Goal: Information Seeking & Learning: Understand process/instructions

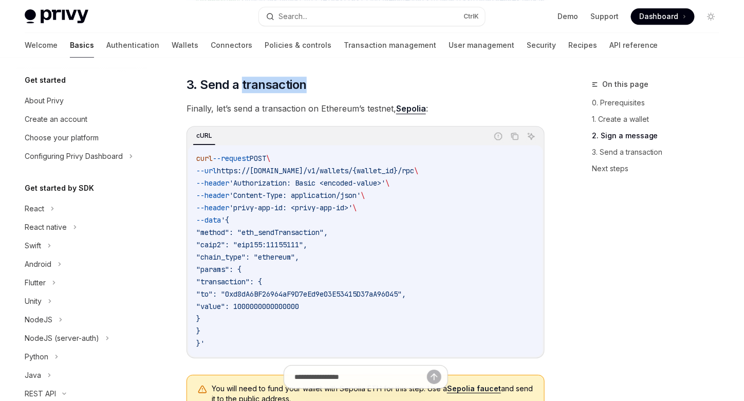
scroll to position [948, 0]
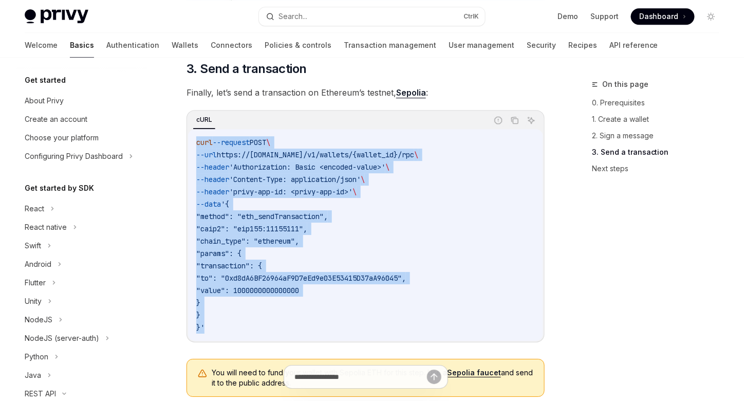
drag, startPoint x: 205, startPoint y: 329, endPoint x: 183, endPoint y: 146, distance: 184.7
copy code "curl --request POST \ --url https://[DOMAIN_NAME]/v1/wallets/{wallet_id}/rpc \ …"
click at [533, 185] on code "curl --request POST \ --url https://[DOMAIN_NAME]/v1/wallets/{wallet_id}/rpc \ …" at bounding box center [365, 234] width 338 height 197
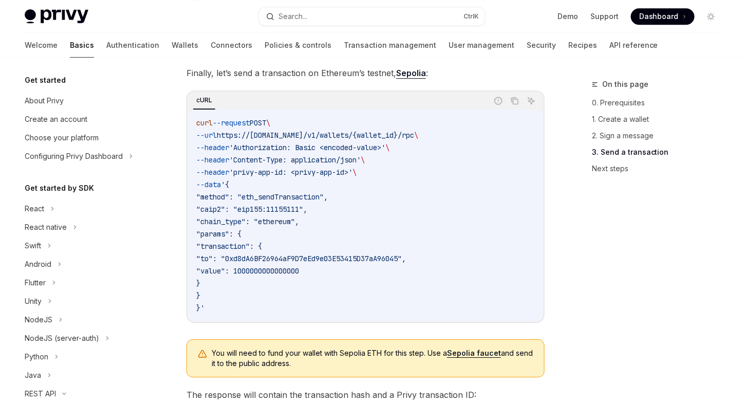
scroll to position [1422, 0]
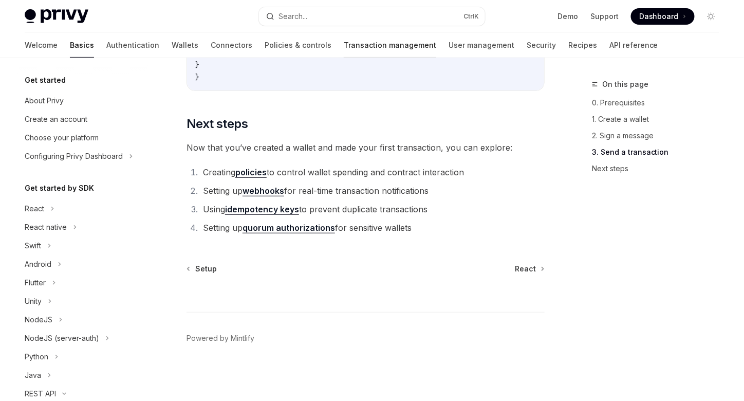
click at [344, 48] on link "Transaction management" at bounding box center [390, 45] width 92 height 25
type textarea "*"
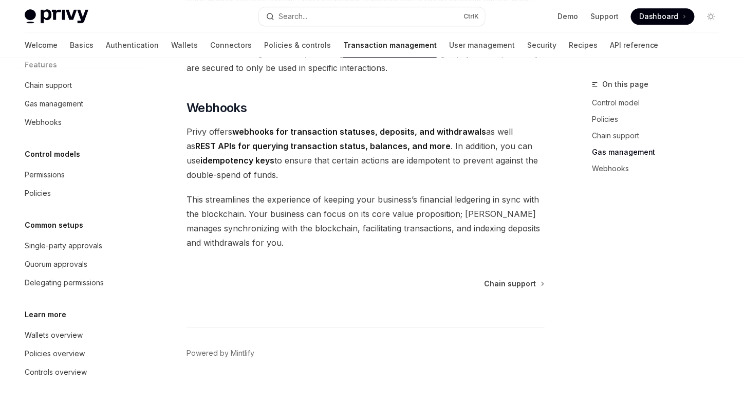
scroll to position [51, 0]
click at [309, 13] on button "Search... Ctrl K" at bounding box center [372, 16] width 226 height 18
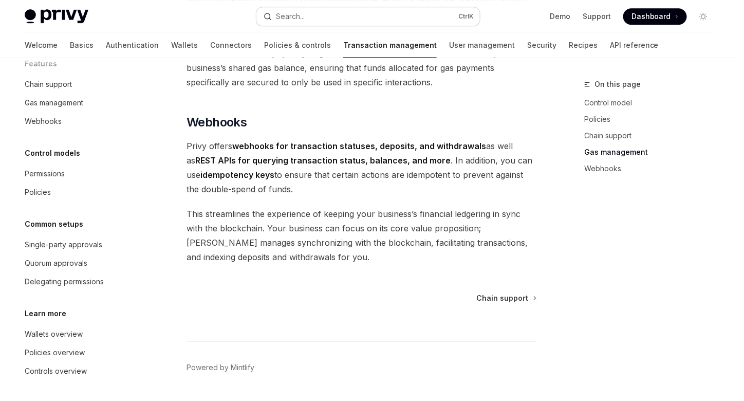
scroll to position [998, 0]
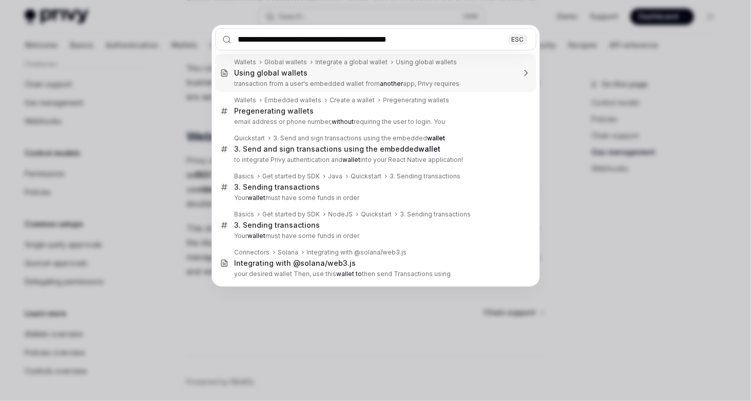
type input "**********"
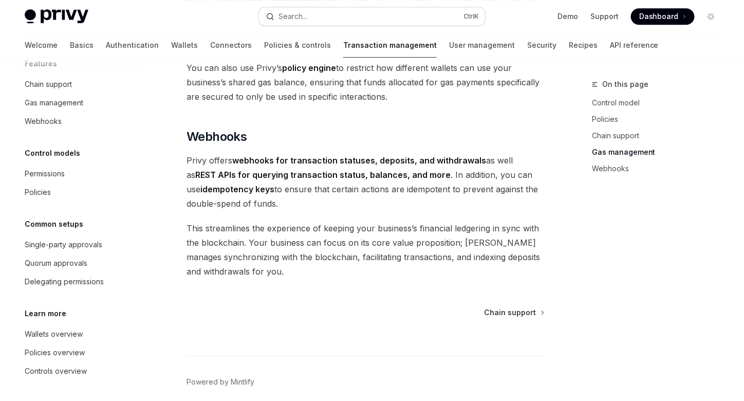
type textarea "*"
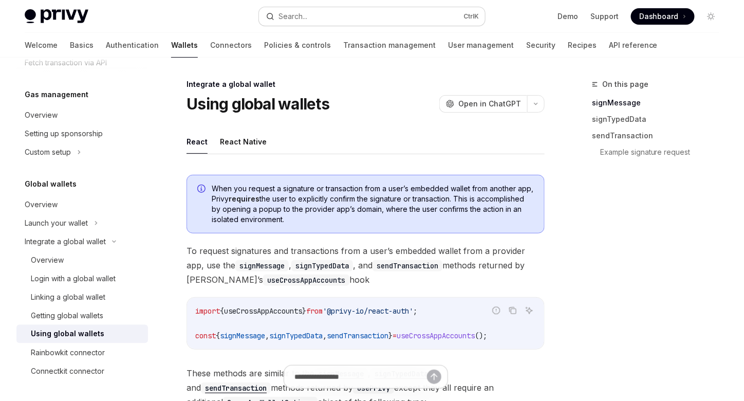
click at [329, 16] on button "Search... Ctrl K" at bounding box center [372, 16] width 226 height 18
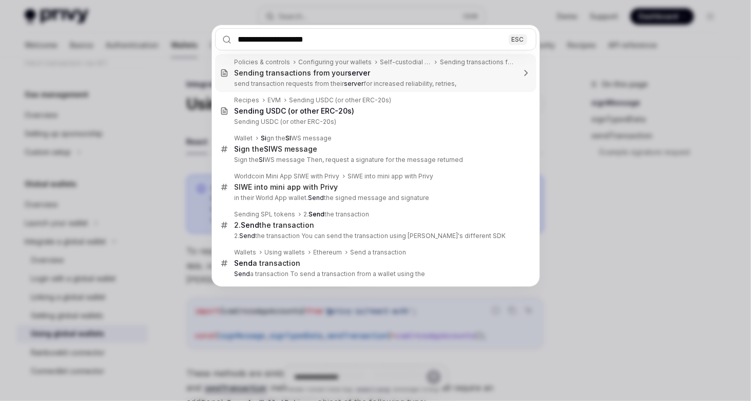
type input "**********"
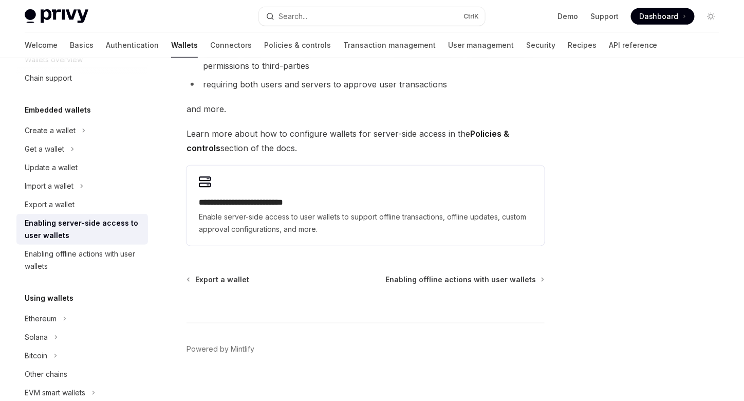
scroll to position [221, 0]
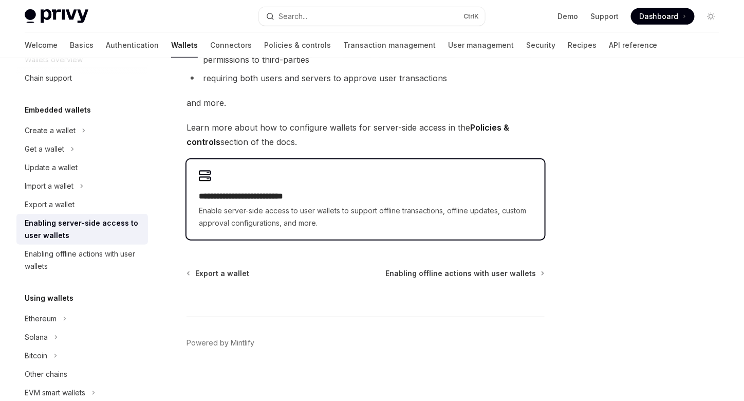
click at [274, 194] on h2 "**********" at bounding box center [365, 196] width 333 height 12
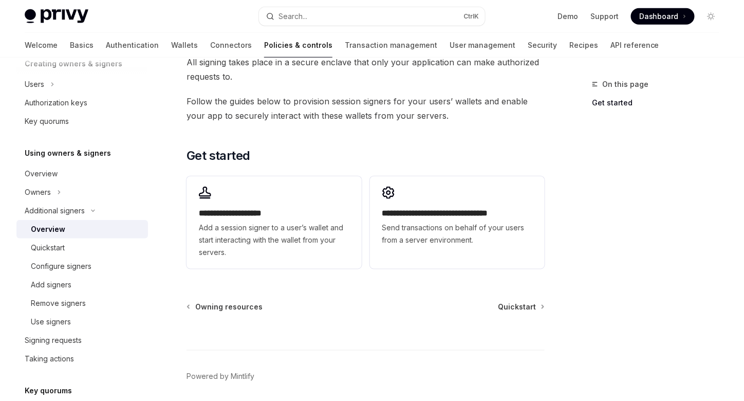
scroll to position [260, 0]
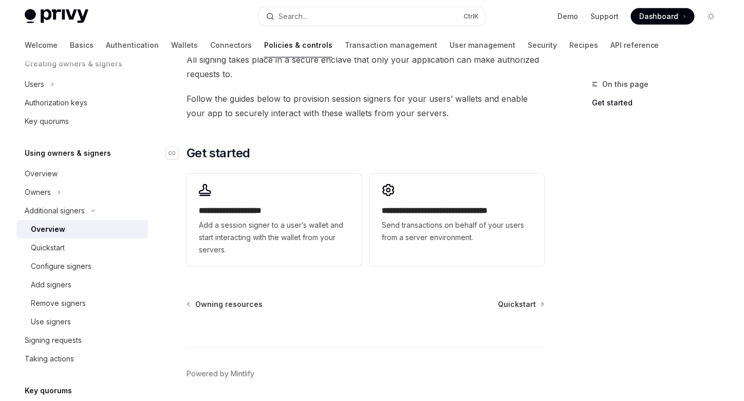
click at [375, 160] on h2 "​ Get started" at bounding box center [365, 153] width 358 height 16
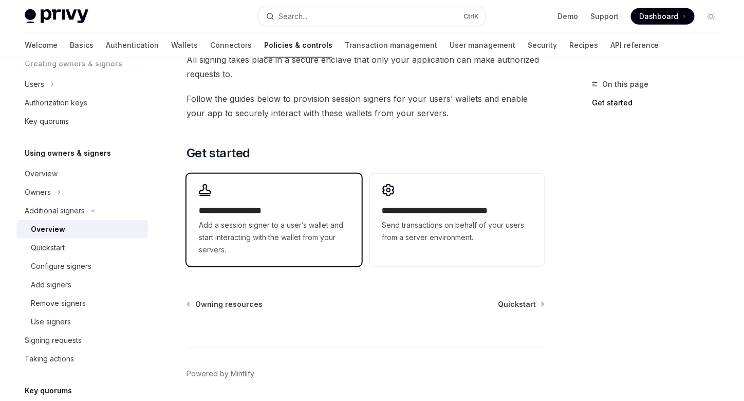
click at [256, 229] on span "Add a session signer to a user’s wallet and start interacting with the wallet f…" at bounding box center [274, 237] width 150 height 37
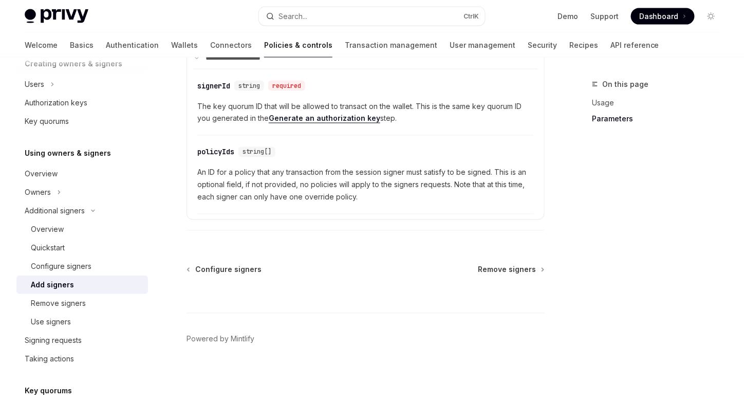
scroll to position [541, 0]
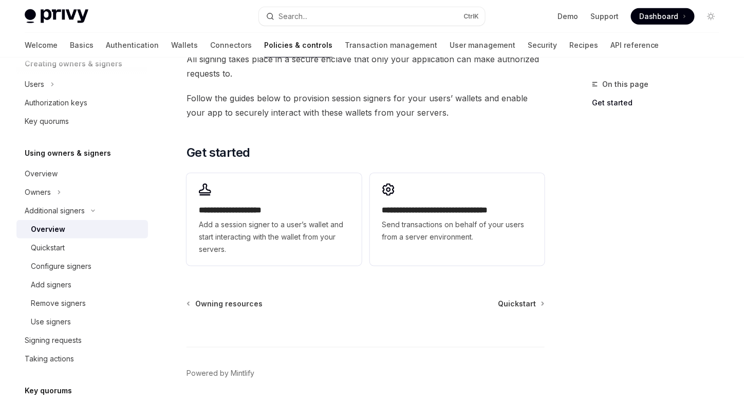
scroll to position [260, 0]
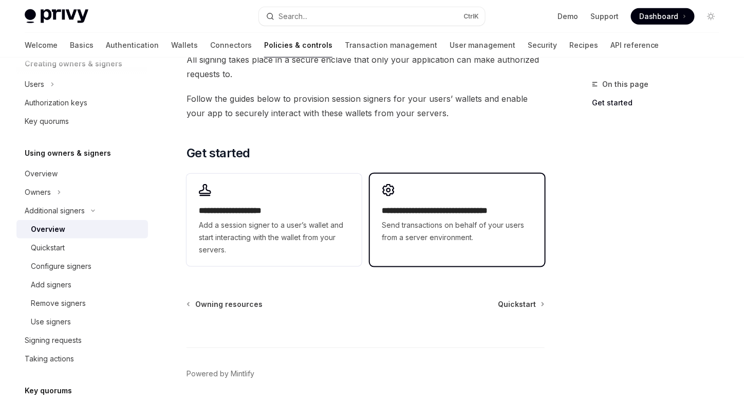
click at [476, 223] on span "Send transactions on behalf of your users from a server environment." at bounding box center [457, 231] width 150 height 25
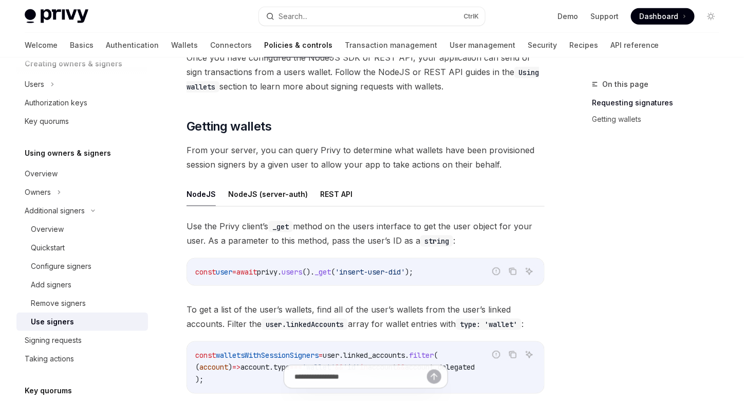
scroll to position [300, 0]
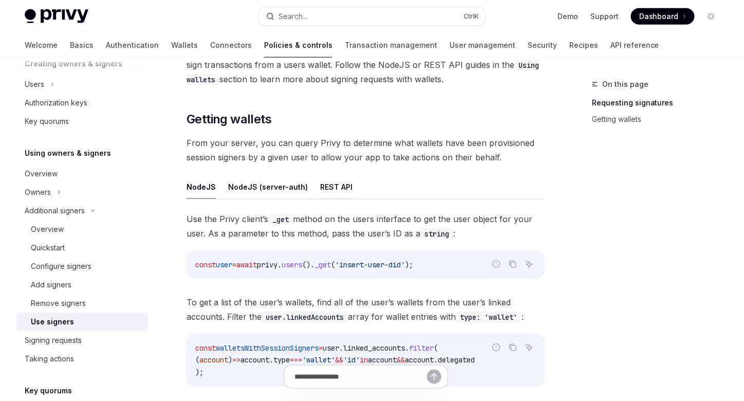
click at [338, 178] on button "REST API" at bounding box center [336, 187] width 32 height 24
type textarea "*"
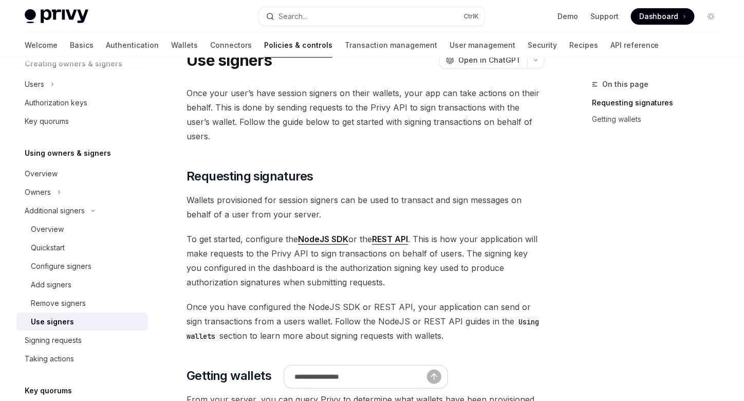
scroll to position [32, 0]
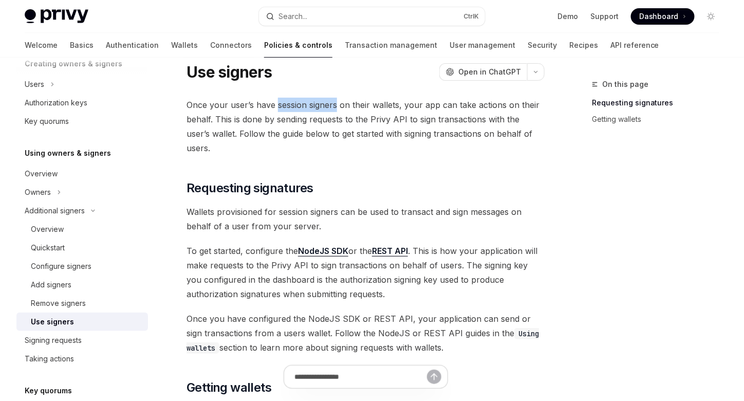
drag, startPoint x: 276, startPoint y: 101, endPoint x: 336, endPoint y: 104, distance: 60.2
click at [336, 104] on span "Once your user’s have session signers on their wallets, your app can take actio…" at bounding box center [365, 127] width 358 height 58
copy span "session signers"
click at [387, 17] on button "Search... Ctrl K" at bounding box center [372, 16] width 226 height 18
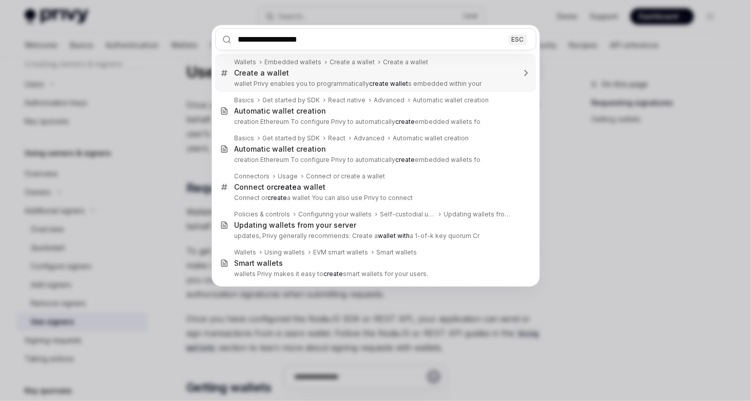
type input "**********"
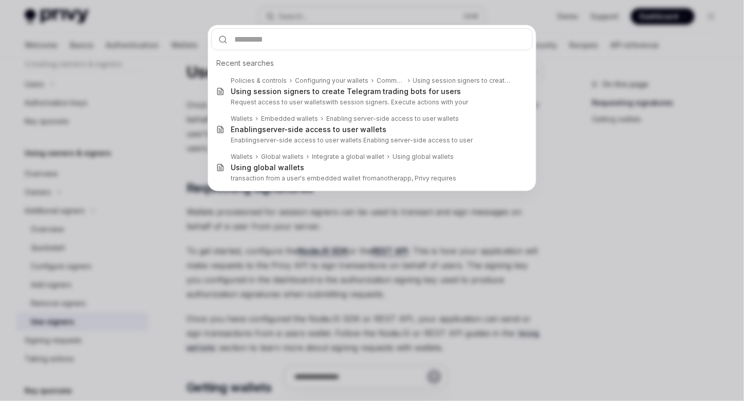
type textarea "*"
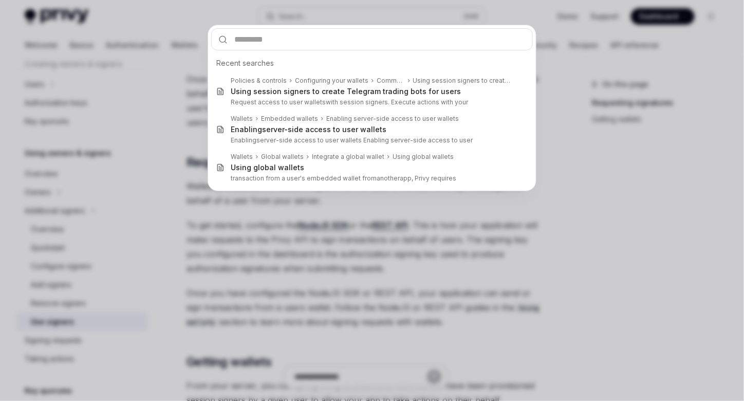
scroll to position [88, 0]
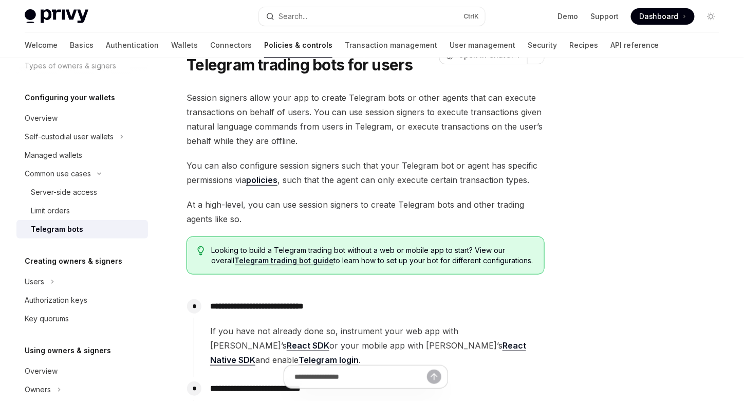
click at [387, 17] on button "Search... Ctrl K" at bounding box center [372, 16] width 226 height 18
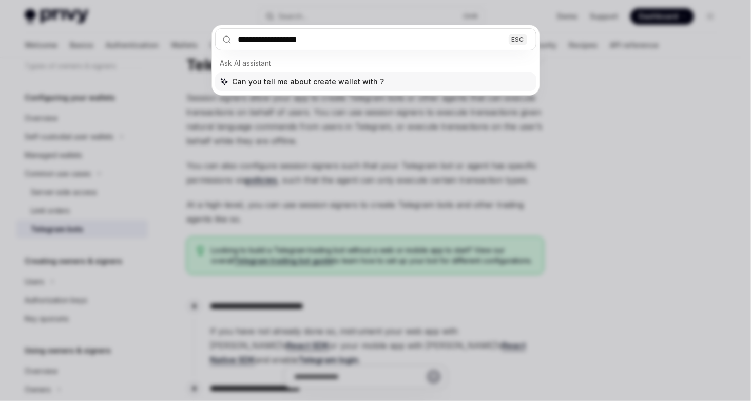
type input "**********"
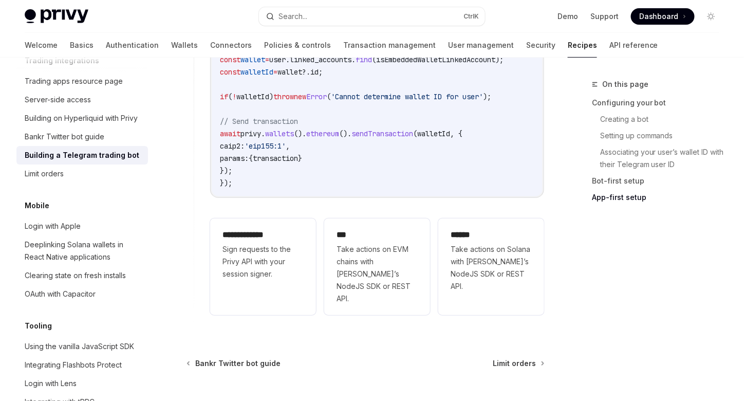
scroll to position [2669, 0]
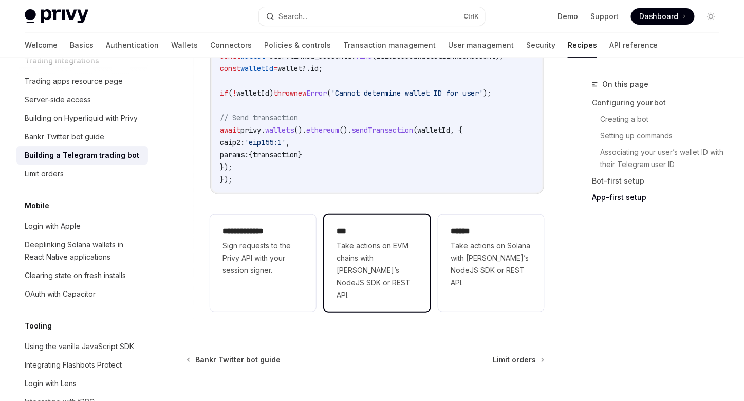
click at [388, 239] on span "Take actions on EVM chains with [PERSON_NAME]’s NodeJS SDK or REST API." at bounding box center [376, 270] width 81 height 62
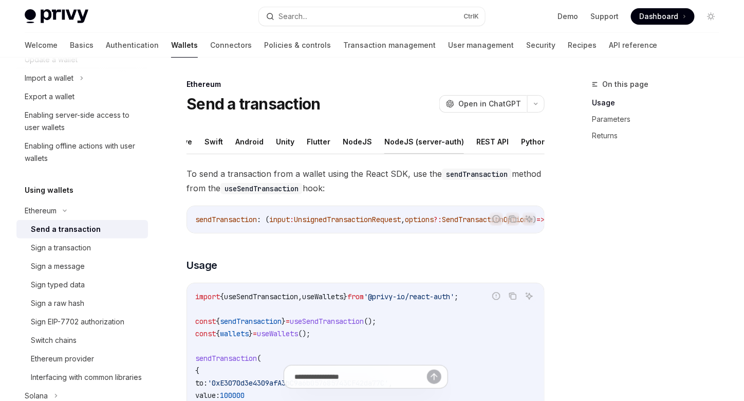
scroll to position [0, 94]
click at [470, 143] on button "REST API" at bounding box center [472, 141] width 32 height 24
type textarea "*"
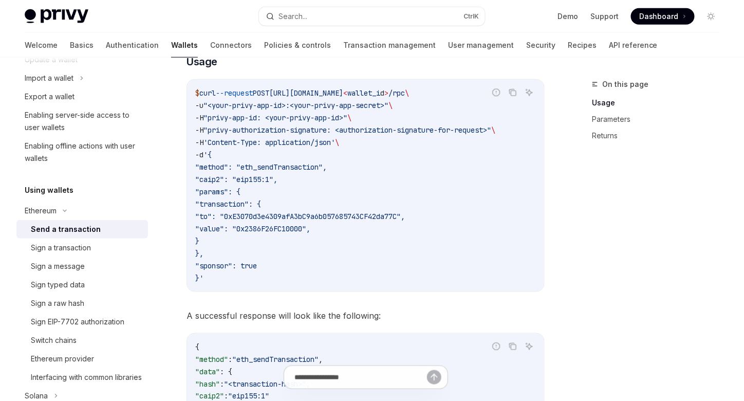
scroll to position [233, 0]
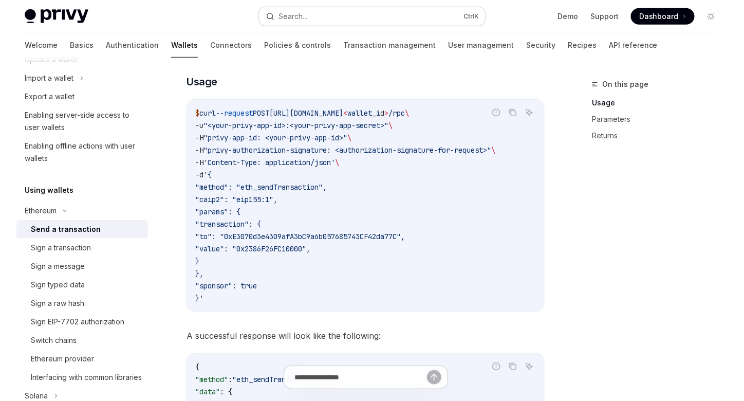
click at [310, 16] on button "Search... Ctrl K" at bounding box center [372, 16] width 226 height 18
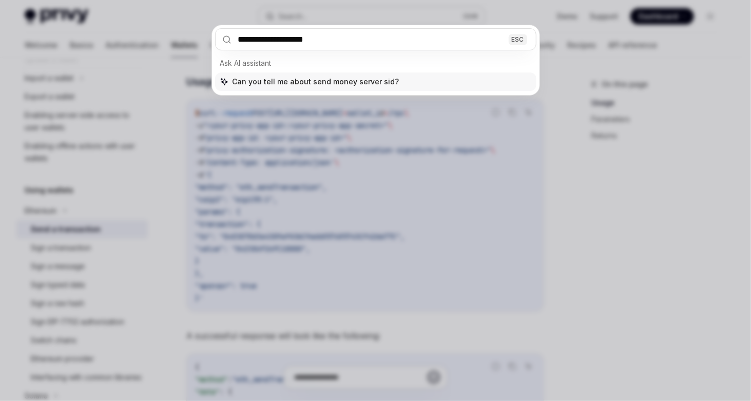
type input "**********"
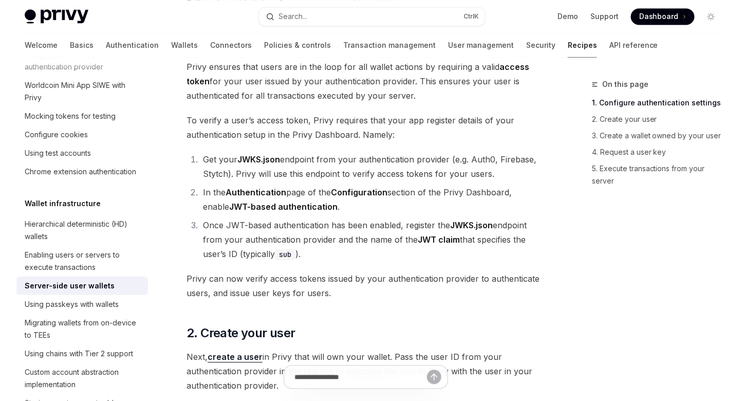
scroll to position [654, 0]
drag, startPoint x: 205, startPoint y: 193, endPoint x: 310, endPoint y: 193, distance: 104.3
click at [310, 202] on strong "JWT-based authentication" at bounding box center [283, 207] width 108 height 10
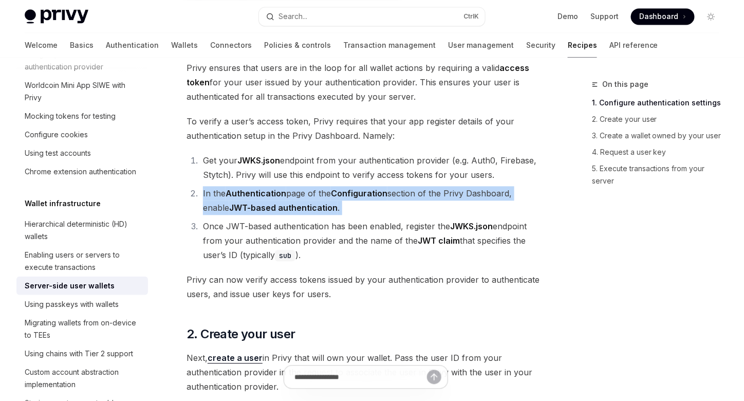
click at [310, 202] on strong "JWT-based authentication" at bounding box center [283, 207] width 108 height 10
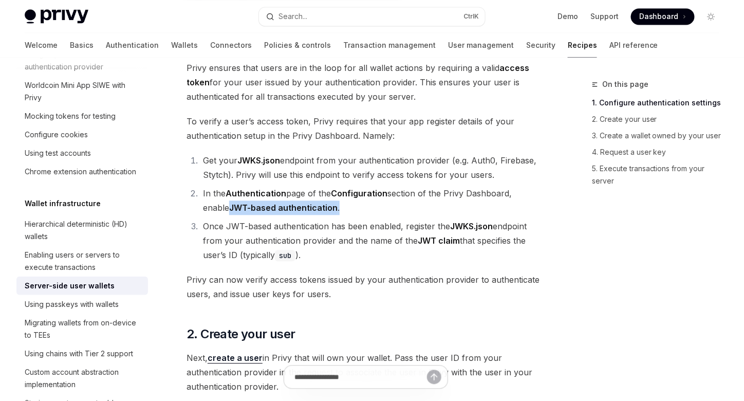
drag, startPoint x: 312, startPoint y: 194, endPoint x: 204, endPoint y: 197, distance: 107.9
click at [204, 197] on li "In the Authentication page of the Configuration section of the Privy Dashboard,…" at bounding box center [372, 200] width 345 height 29
copy li "JWT-based authentication ."
click at [365, 219] on li "Once JWT-based authentication has been enabled, register the JWKS.json endpoint…" at bounding box center [372, 240] width 345 height 43
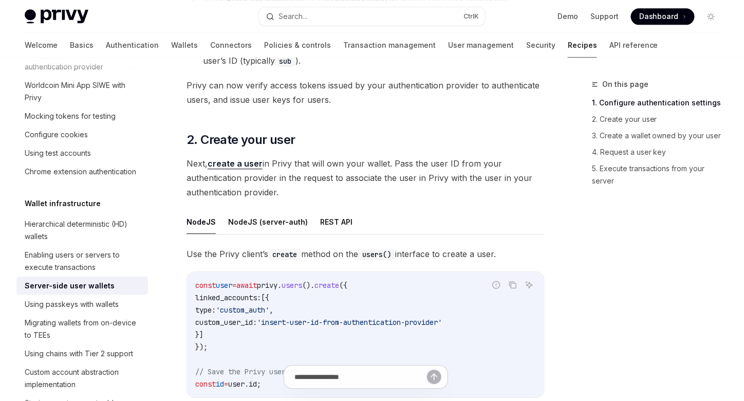
scroll to position [857, 0]
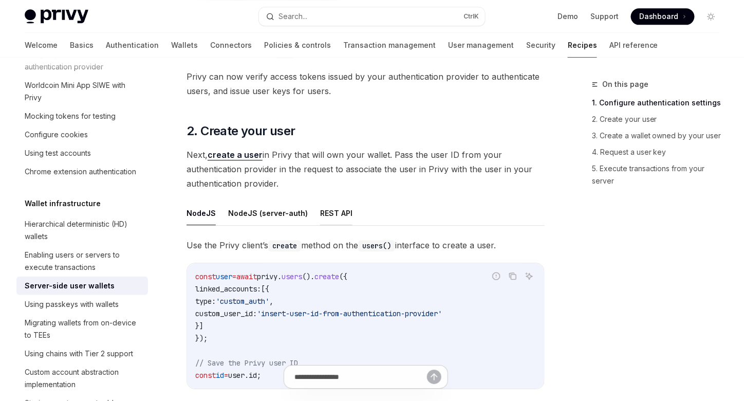
click at [337, 201] on button "REST API" at bounding box center [336, 213] width 32 height 24
type textarea "*"
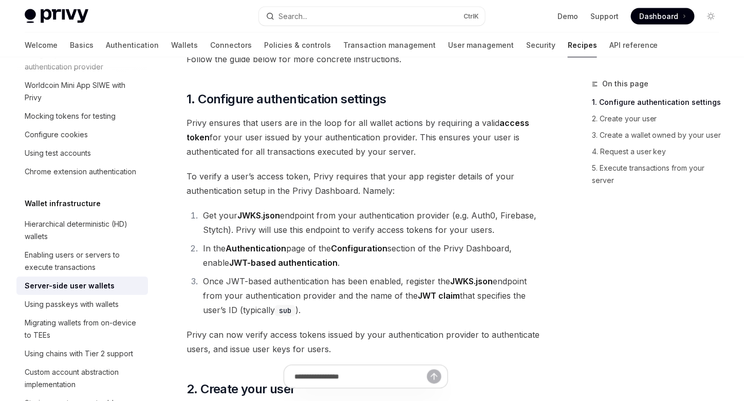
scroll to position [596, 0]
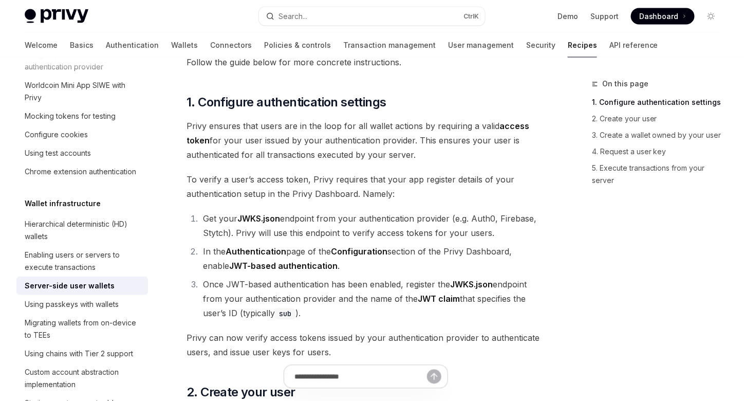
click at [229, 261] on strong "JWT-based authentication" at bounding box center [283, 266] width 108 height 10
drag, startPoint x: 205, startPoint y: 250, endPoint x: 220, endPoint y: 253, distance: 15.1
click at [229, 261] on strong "JWT-based authentication" at bounding box center [283, 266] width 108 height 10
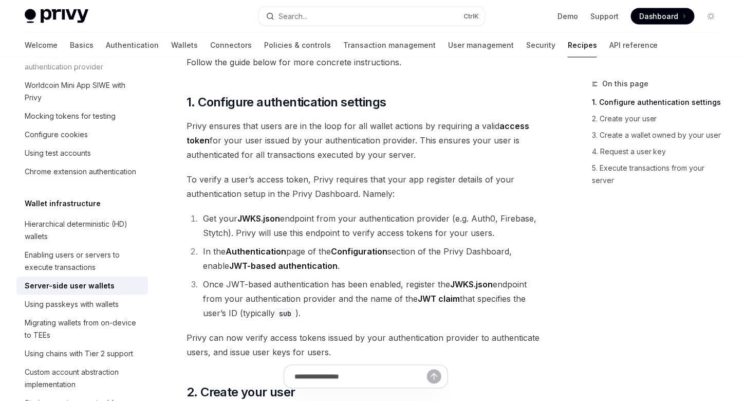
click at [229, 261] on strong "JWT-based authentication" at bounding box center [283, 266] width 108 height 10
copy strong "JWT"
click at [229, 261] on strong "JWT-based authentication" at bounding box center [283, 266] width 108 height 10
click at [307, 10] on div "Search..." at bounding box center [292, 16] width 29 height 12
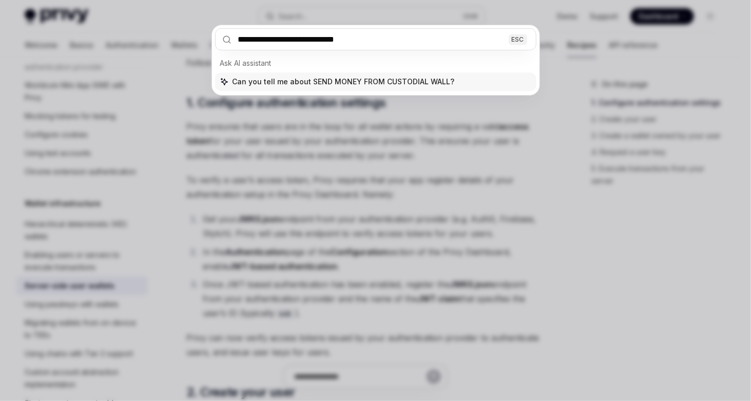
type input "**********"
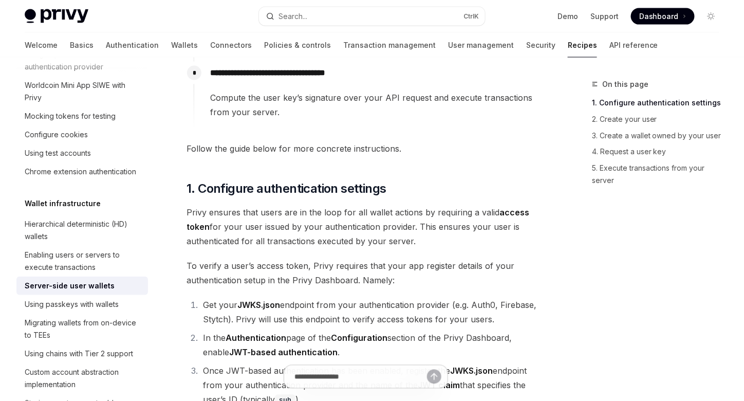
scroll to position [508, 0]
click at [353, 19] on button "Search... Ctrl K" at bounding box center [372, 16] width 226 height 18
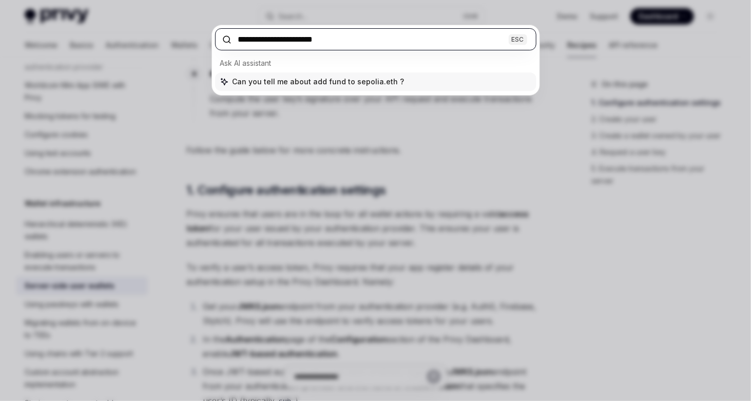
paste input "**********"
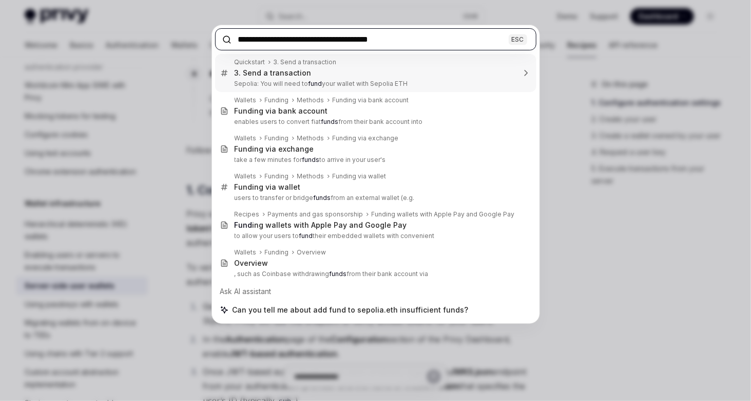
type input "**********"
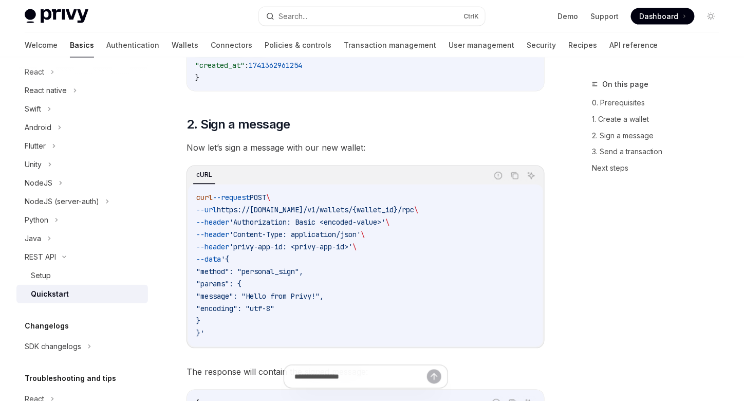
scroll to position [948, 0]
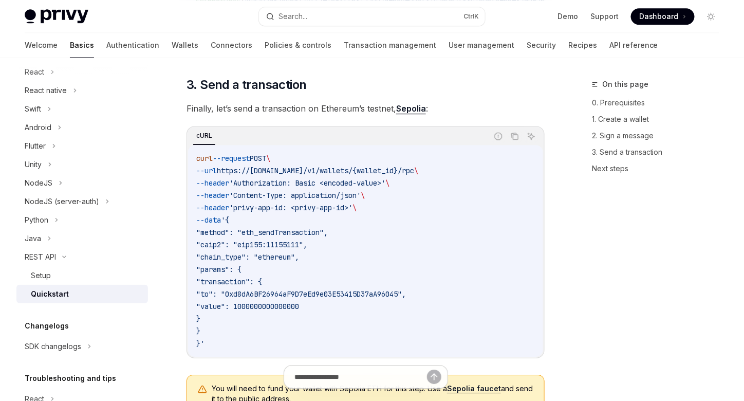
type textarea "*"
click at [382, 17] on button "Search... Ctrl K" at bounding box center [372, 16] width 226 height 18
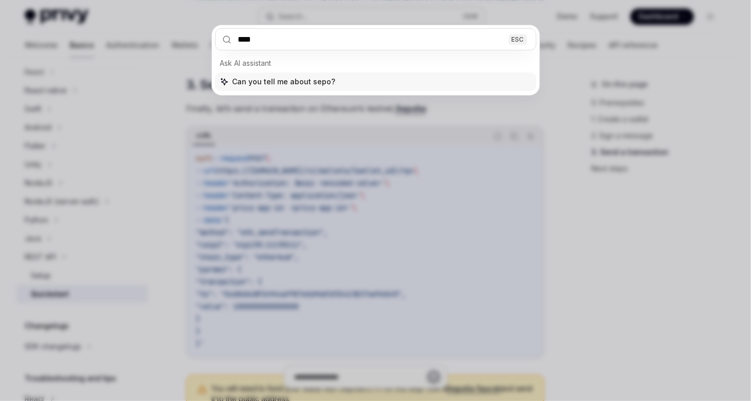
type input "*****"
type textarea "*"
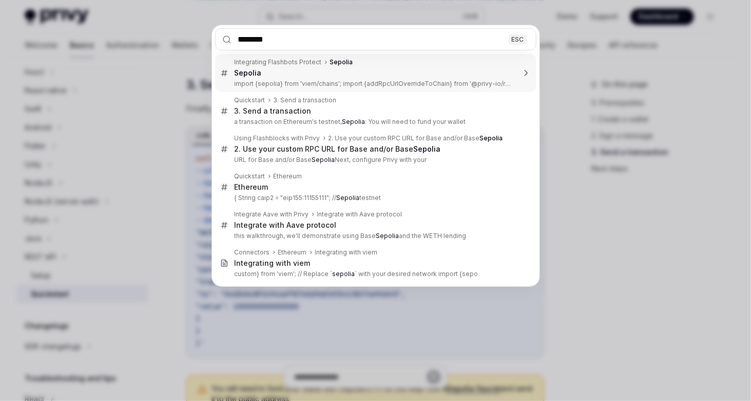
type input "**********"
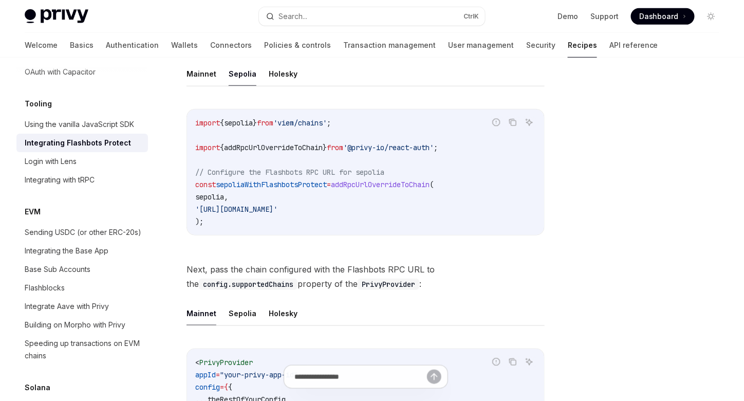
scroll to position [168, 0]
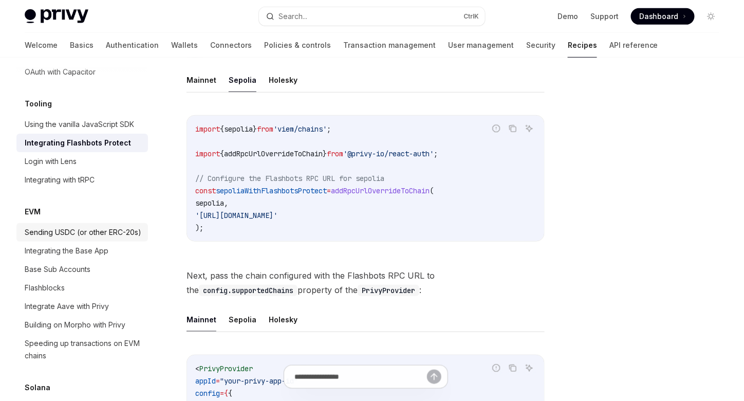
click at [106, 238] on div "Sending USDC (or other ERC-20s)" at bounding box center [83, 232] width 117 height 12
type textarea "*"
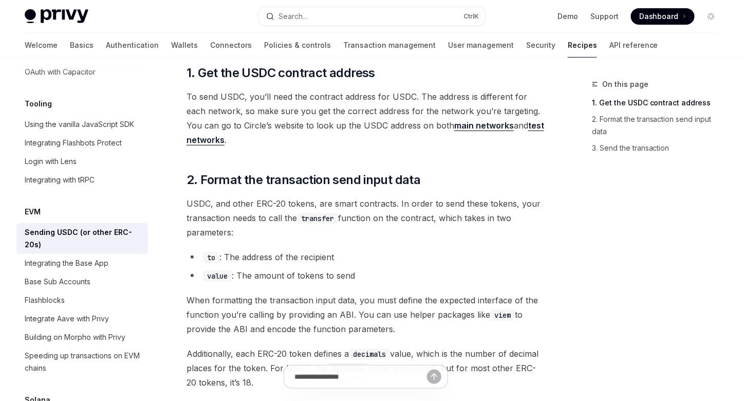
scroll to position [134, 0]
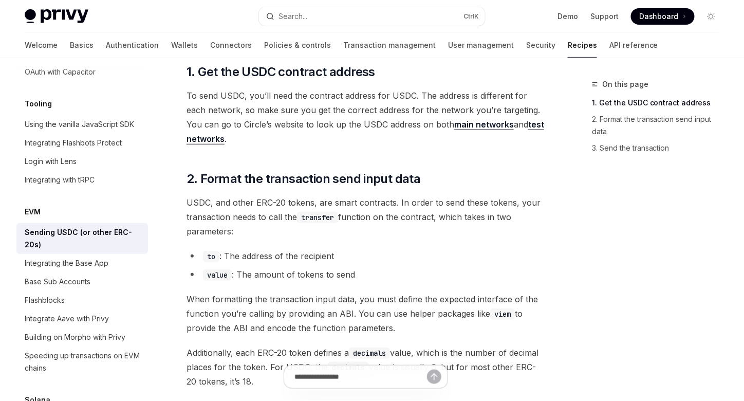
click at [520, 124] on link "test networks" at bounding box center [364, 131] width 357 height 25
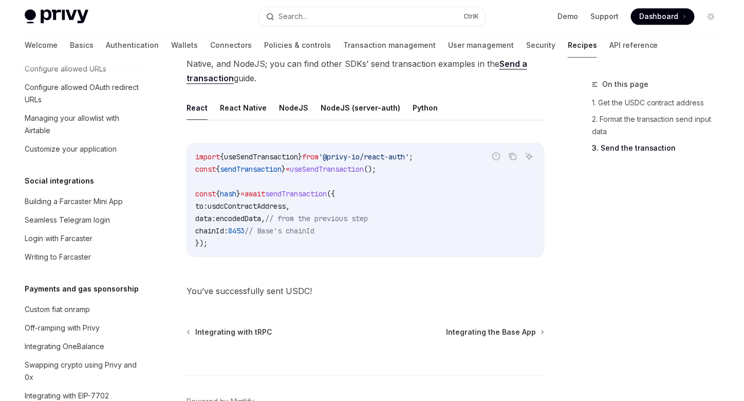
scroll to position [698, 0]
click at [363, 15] on button "Search... Ctrl K" at bounding box center [372, 16] width 226 height 18
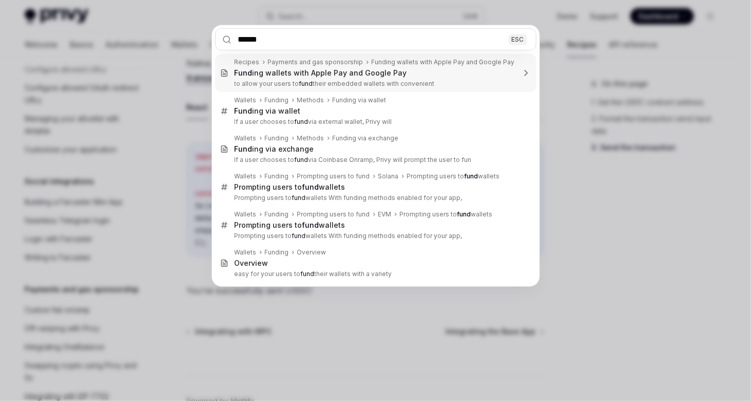
type input "*******"
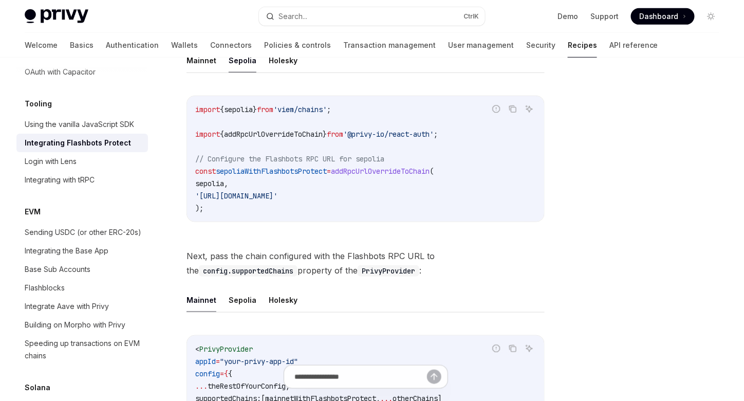
scroll to position [168, 0]
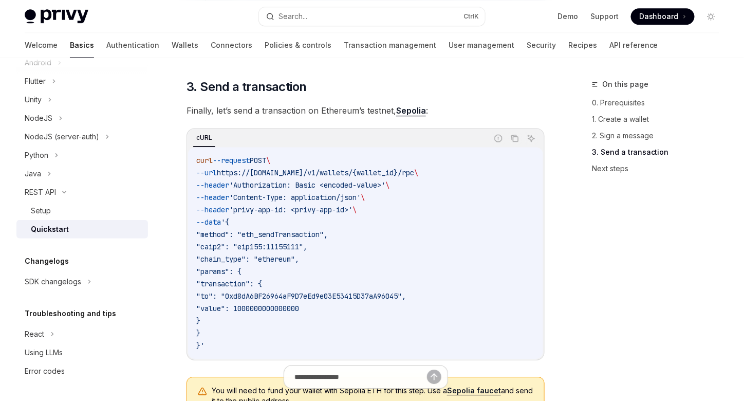
scroll to position [948, 0]
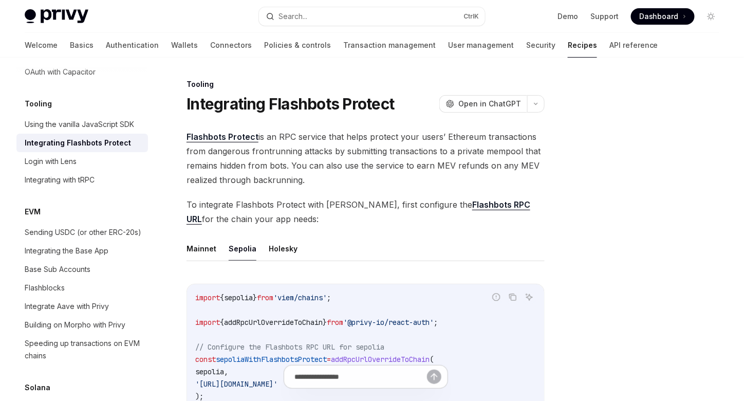
type textarea "*"
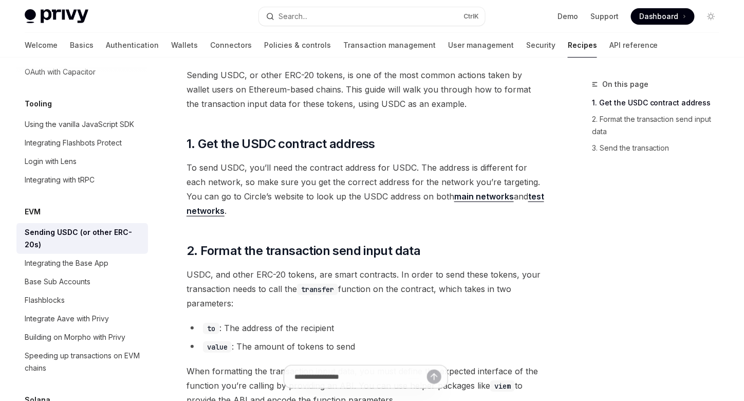
scroll to position [67, 0]
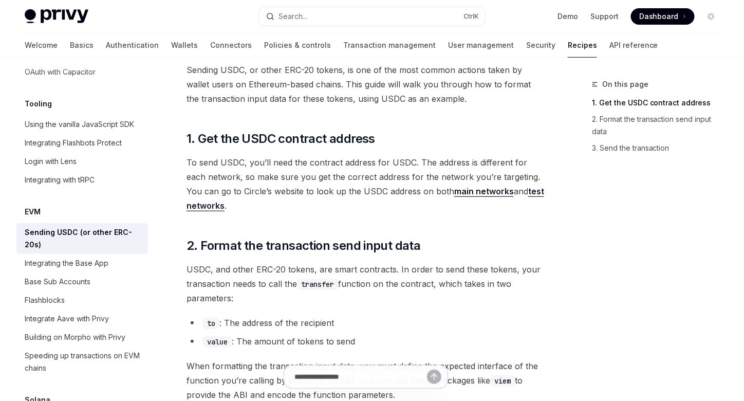
click at [518, 192] on link "test networks" at bounding box center [364, 198] width 357 height 25
click at [300, 11] on div "Search..." at bounding box center [292, 16] width 29 height 12
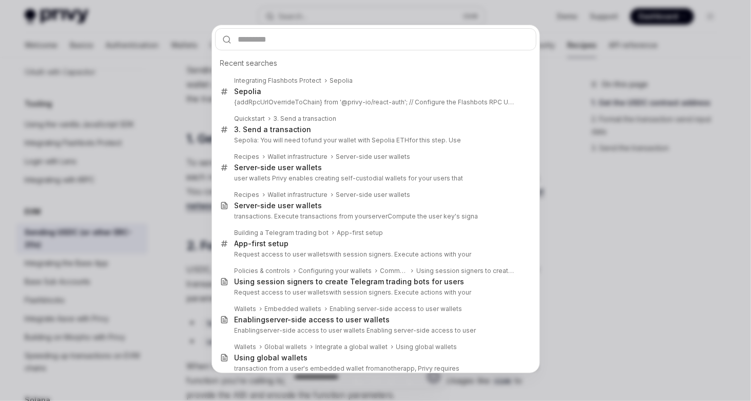
type input "********"
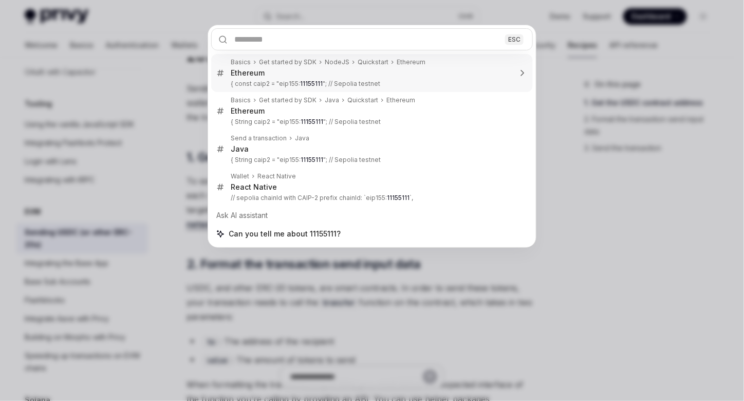
type textarea "*"
